Goal: Task Accomplishment & Management: Use online tool/utility

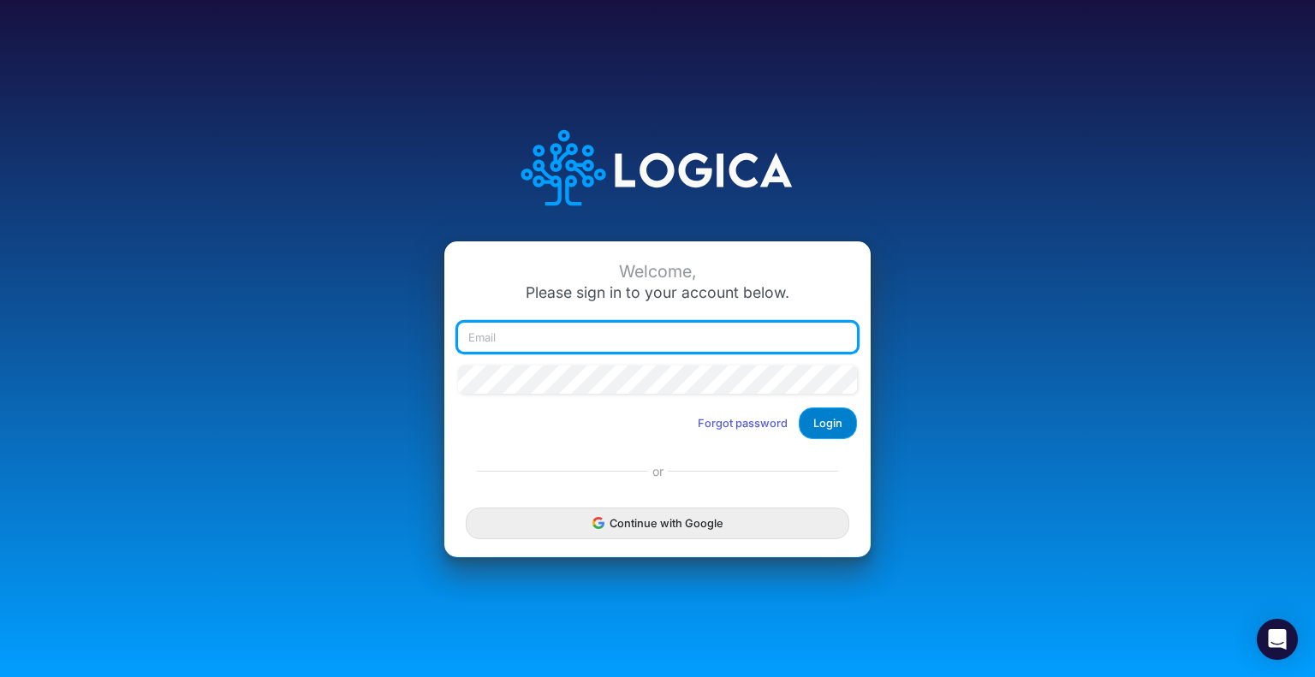
type input "[EMAIL_ADDRESS][DOMAIN_NAME]"
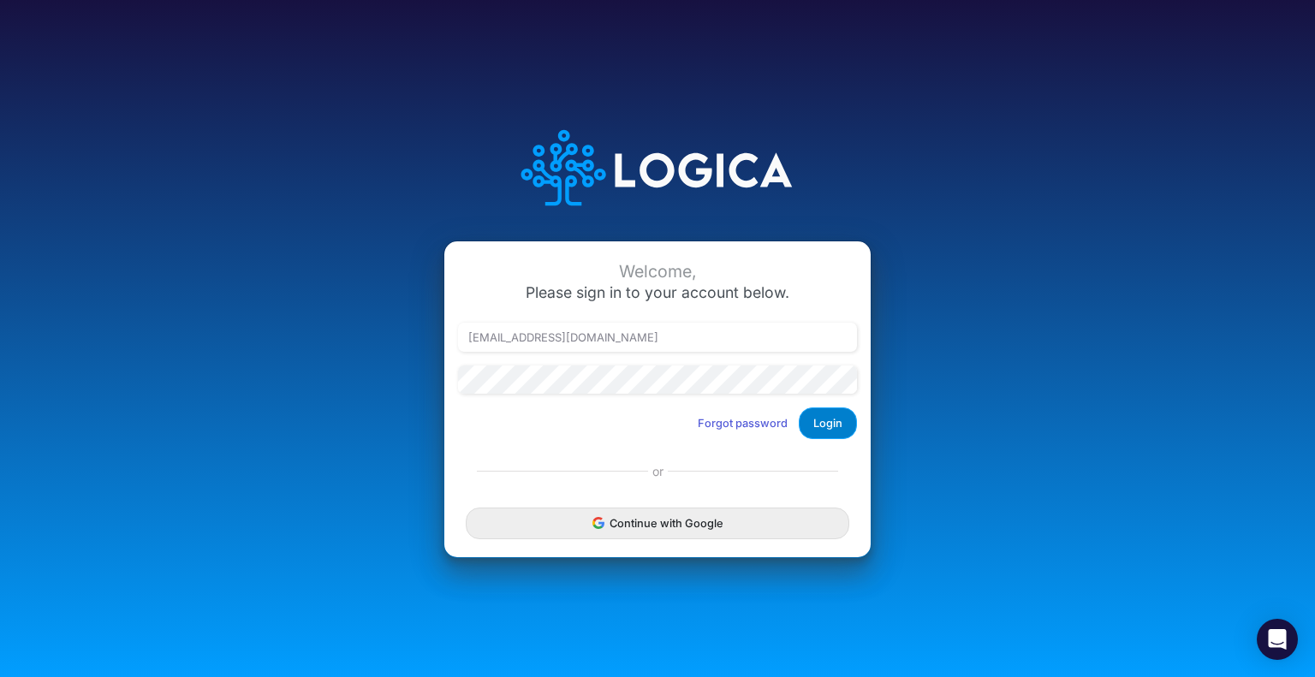
click at [832, 414] on button "Login" at bounding box center [828, 424] width 58 height 32
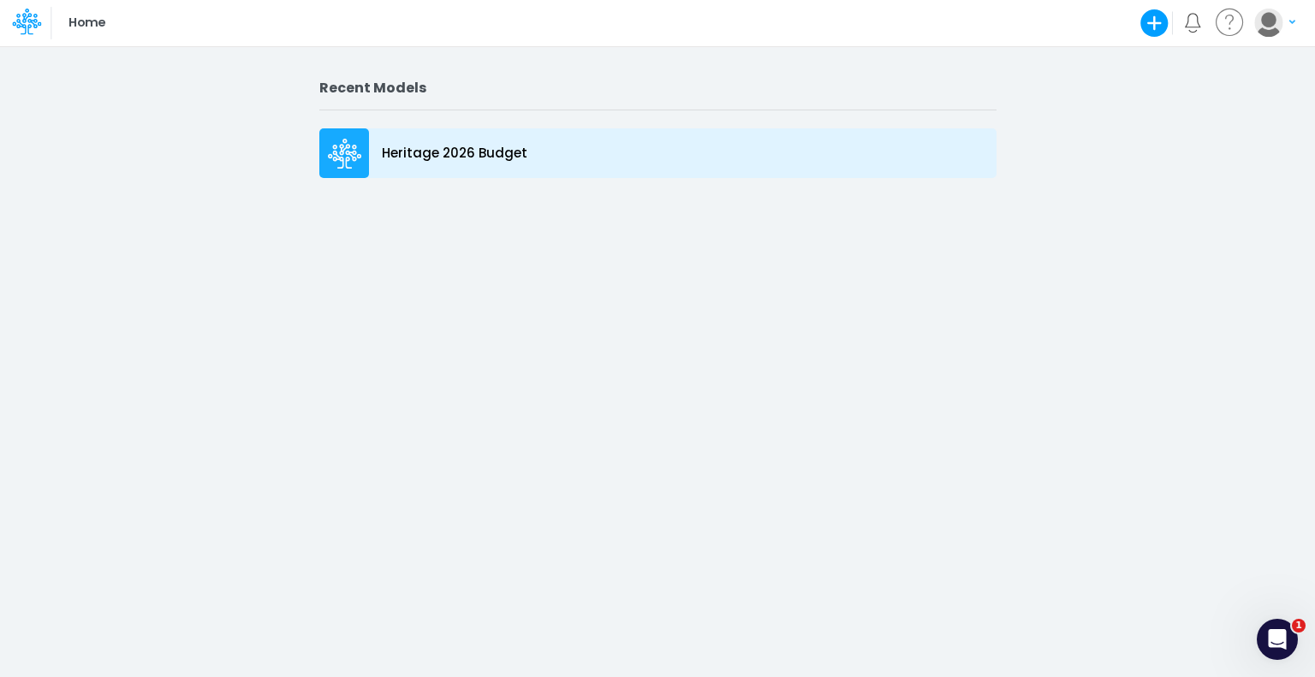
click at [462, 149] on p "Heritage 2026 Budget" at bounding box center [455, 154] width 146 height 20
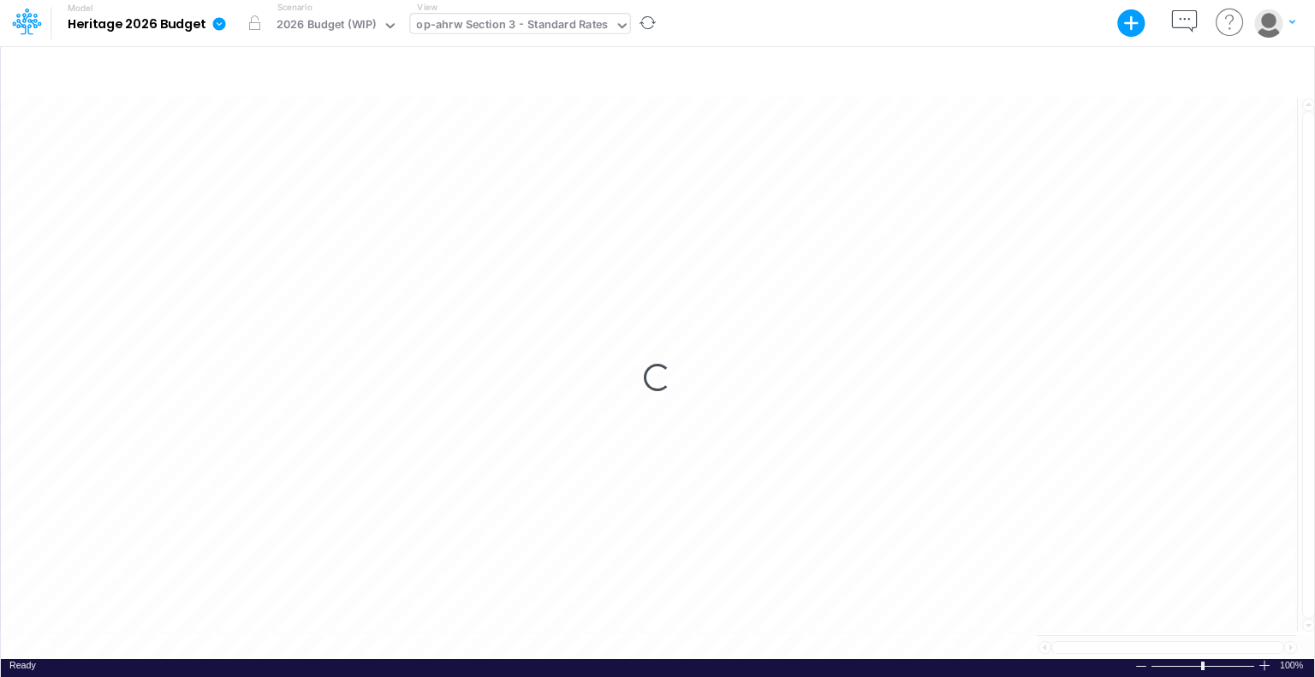
click at [469, 23] on div "op-ahrw Section 3 - Standard Rates" at bounding box center [512, 26] width 192 height 20
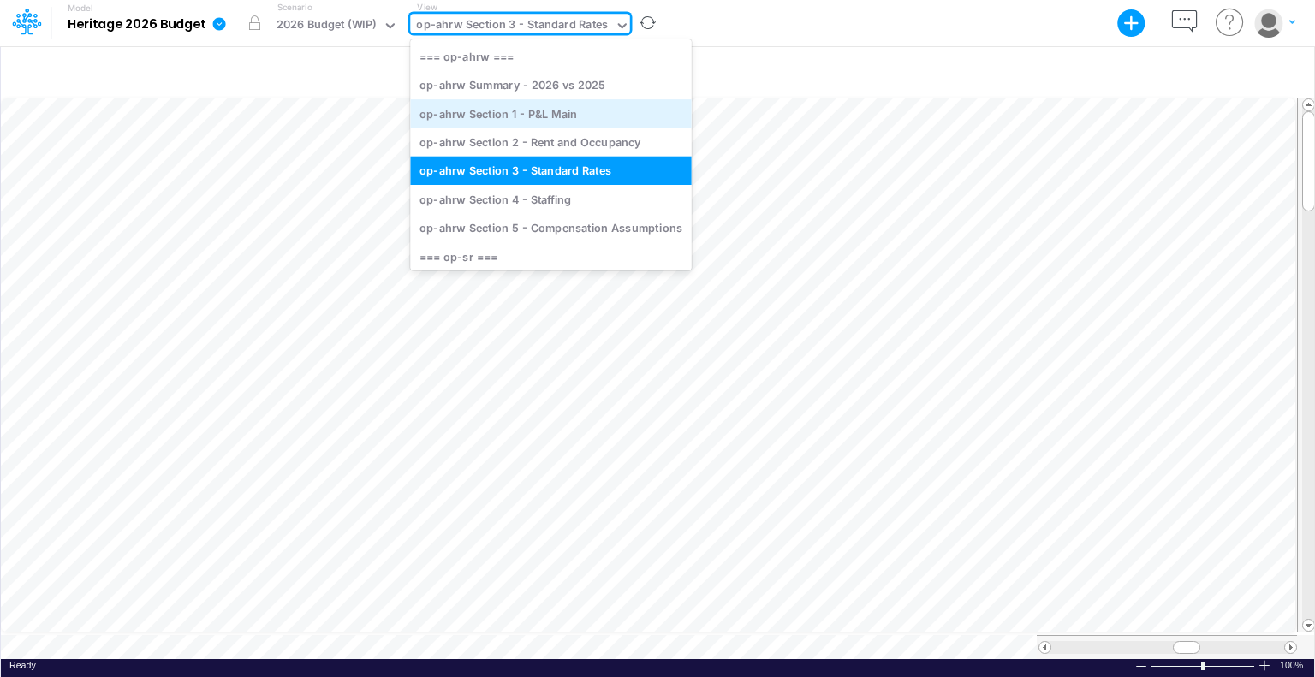
click at [552, 113] on div "op-ahrw Section 1 - P&L Main" at bounding box center [550, 113] width 281 height 28
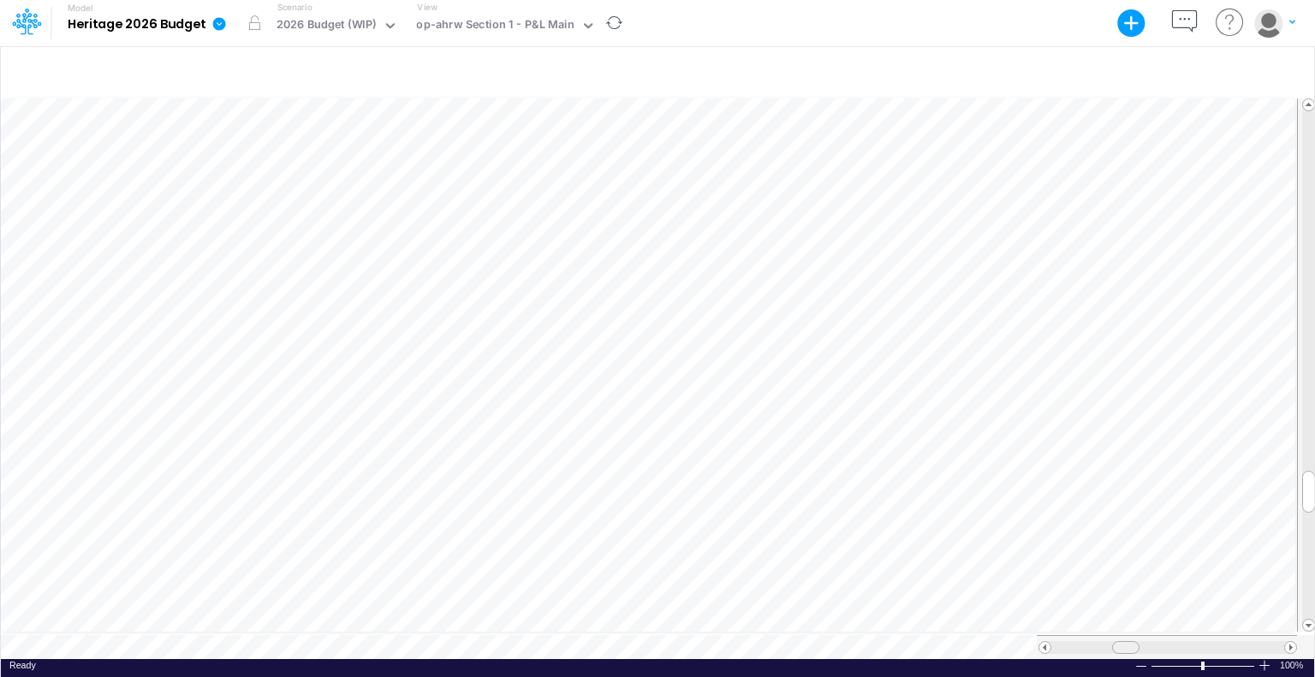
scroll to position [8, 0]
drag, startPoint x: 1186, startPoint y: 636, endPoint x: 1113, endPoint y: 650, distance: 74.9
click at [1113, 650] on div at bounding box center [1167, 647] width 260 height 24
drag, startPoint x: 1175, startPoint y: 636, endPoint x: 1205, endPoint y: 629, distance: 31.0
click at [1205, 635] on div at bounding box center [1167, 647] width 260 height 24
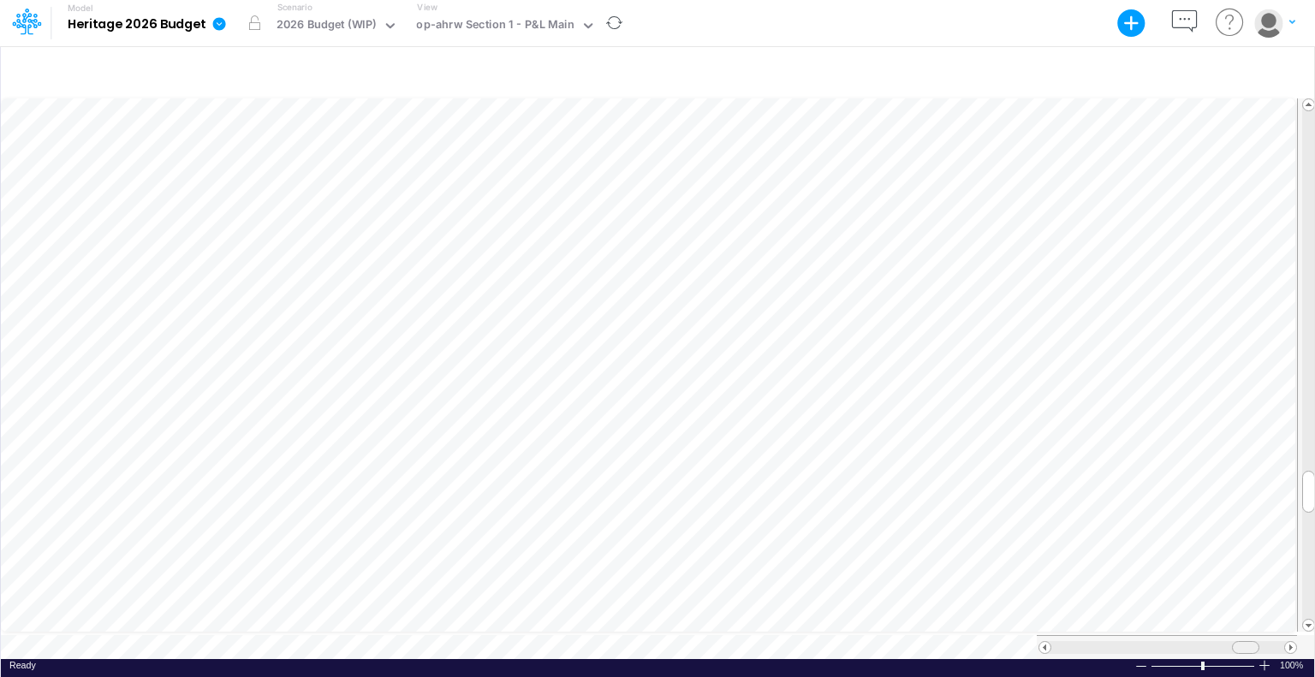
drag, startPoint x: 1216, startPoint y: 637, endPoint x: 1250, endPoint y: 633, distance: 33.7
click at [1250, 642] on span at bounding box center [1245, 647] width 11 height 11
